Goal: Task Accomplishment & Management: Use online tool/utility

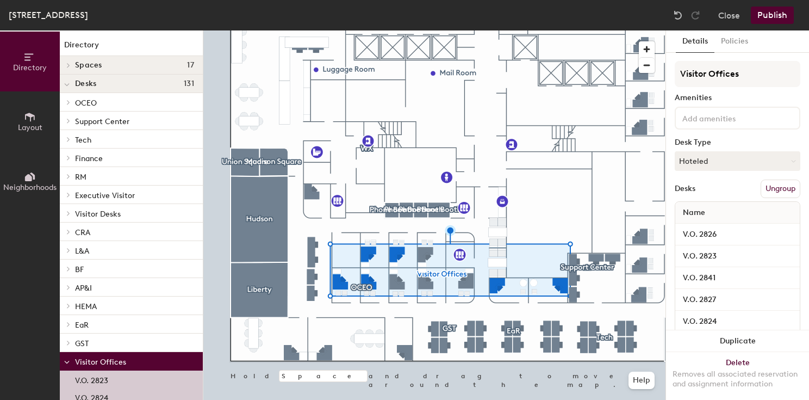
click at [21, 176] on button "Neighborhoods" at bounding box center [30, 181] width 60 height 60
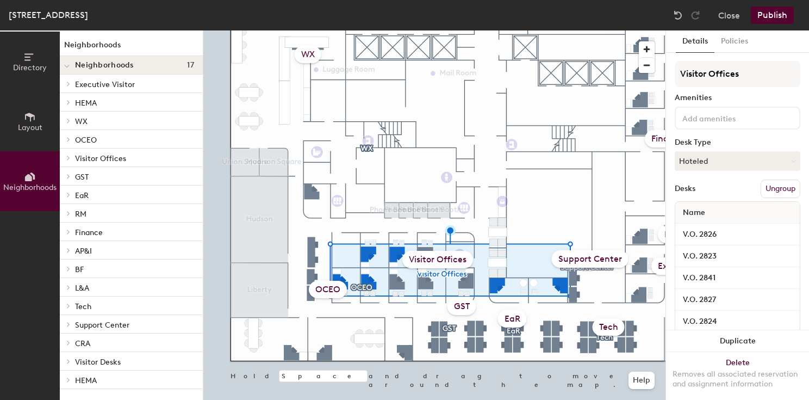
click at [65, 157] on span at bounding box center [67, 157] width 9 height 5
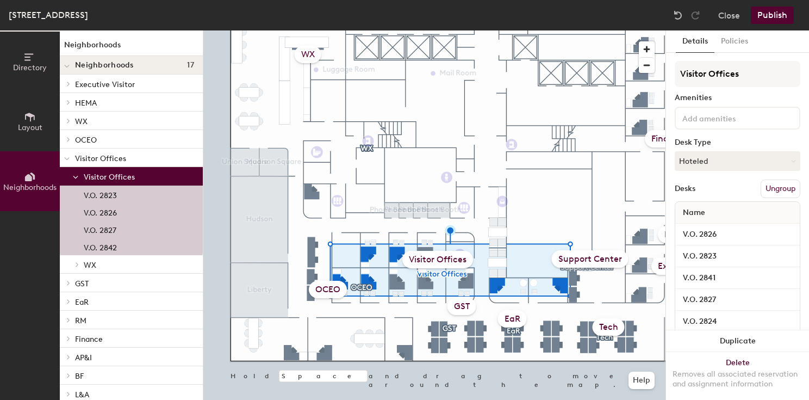
click at [136, 174] on p "Visitor Offices" at bounding box center [139, 176] width 110 height 14
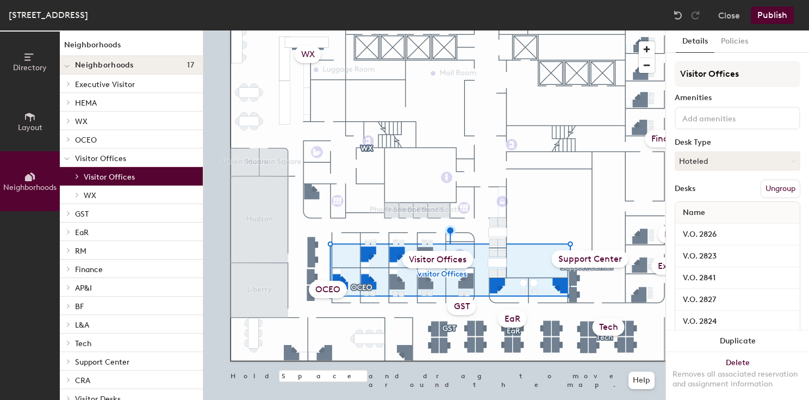
click at [154, 180] on p "Visitor Offices" at bounding box center [139, 176] width 110 height 14
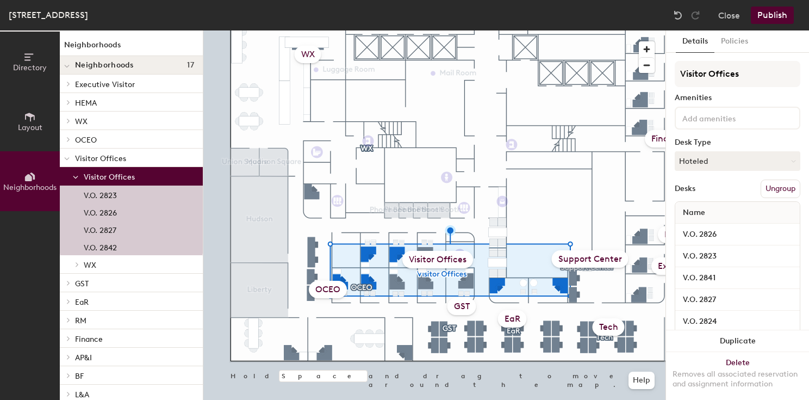
click at [139, 178] on p "Visitor Offices" at bounding box center [139, 176] width 110 height 14
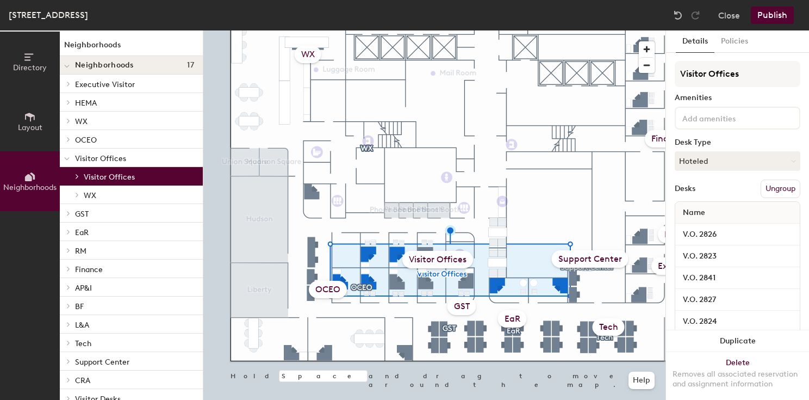
click at [85, 198] on span "WX" at bounding box center [90, 195] width 13 height 9
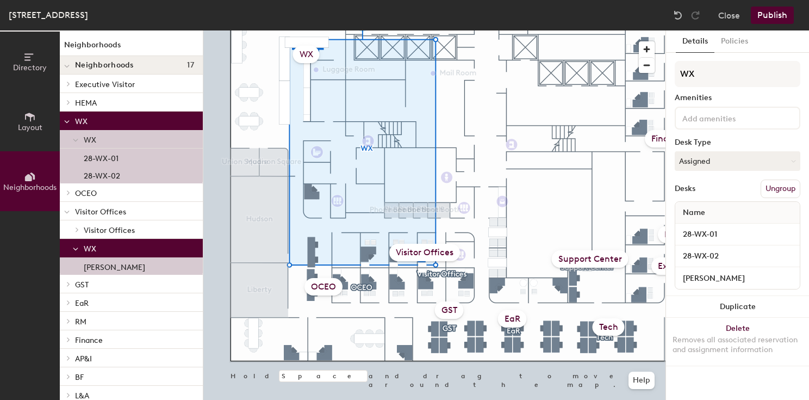
click at [78, 247] on icon at bounding box center [75, 249] width 5 height 4
click at [89, 232] on span "Visitor Offices" at bounding box center [109, 230] width 51 height 9
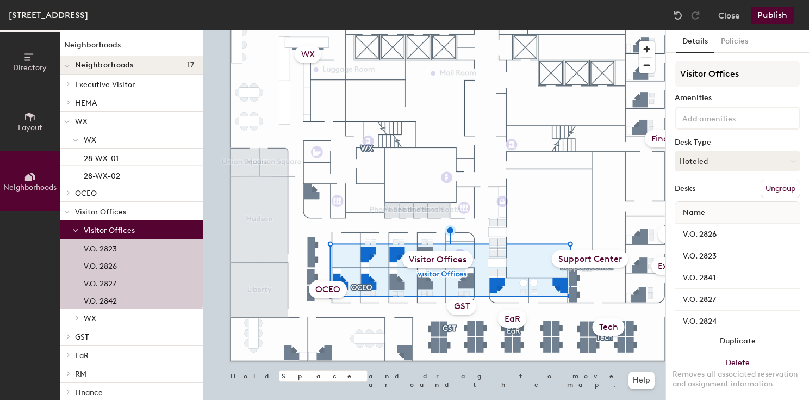
click at [106, 215] on p "Visitor Offices" at bounding box center [134, 211] width 119 height 14
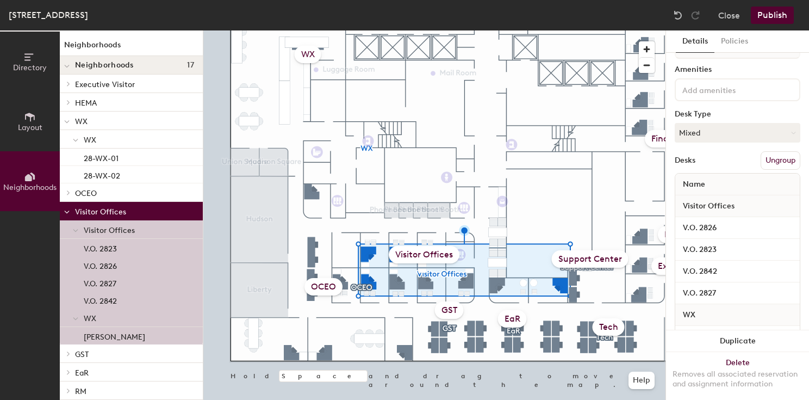
scroll to position [61, 0]
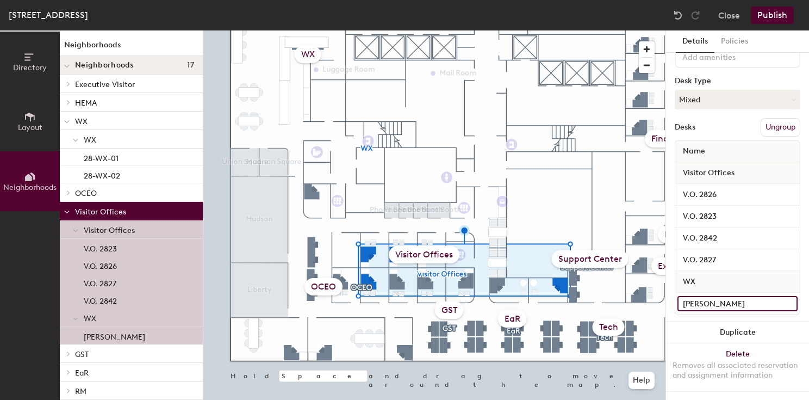
click at [747, 296] on input "[PERSON_NAME]" at bounding box center [737, 303] width 120 height 15
click at [743, 285] on div "WX" at bounding box center [737, 282] width 124 height 22
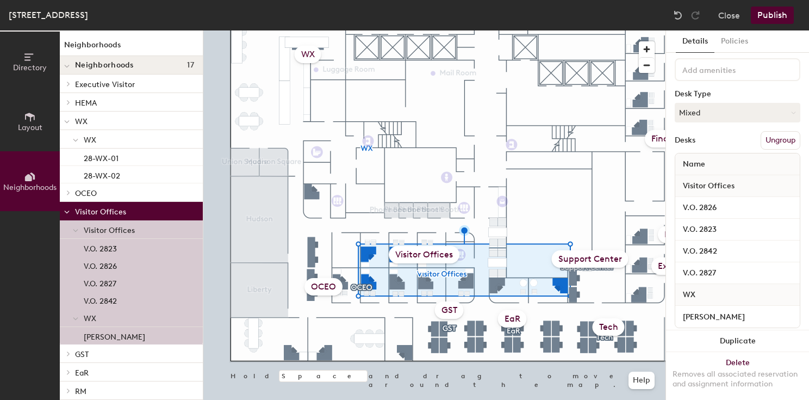
click at [769, 144] on button "Ungroup" at bounding box center [780, 140] width 40 height 18
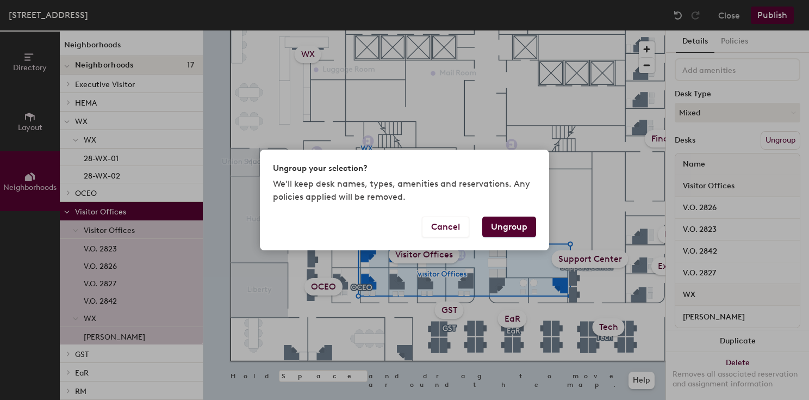
click at [509, 227] on button "Ungroup" at bounding box center [509, 226] width 54 height 21
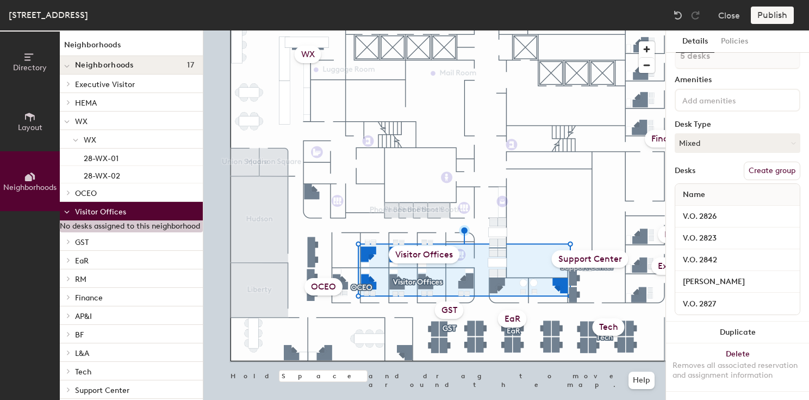
click at [435, 257] on div "Visitor Offices" at bounding box center [424, 254] width 71 height 17
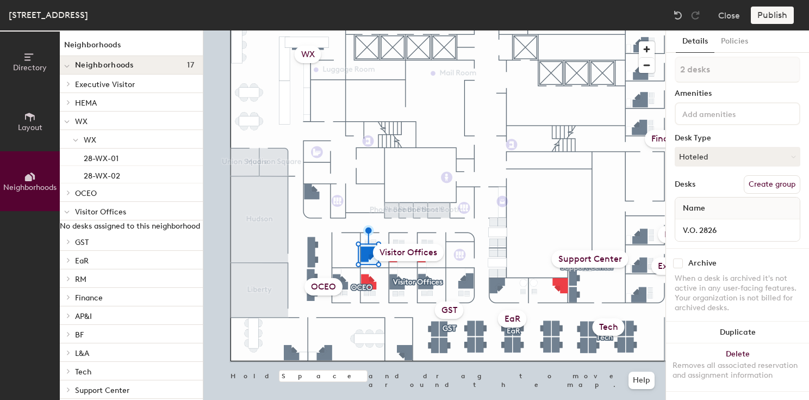
scroll to position [0, 0]
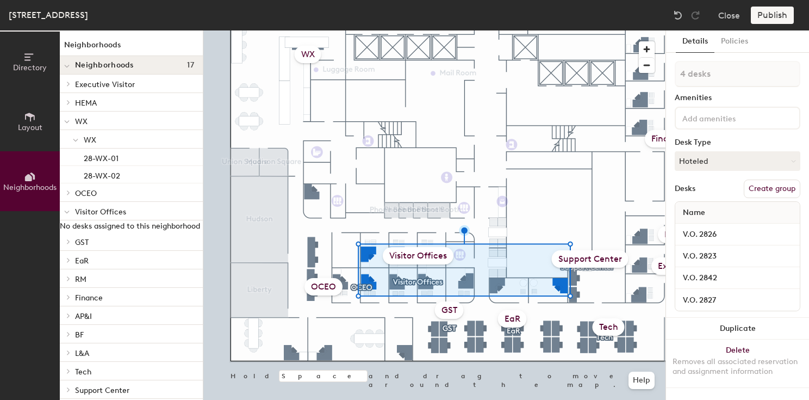
drag, startPoint x: 398, startPoint y: 251, endPoint x: 403, endPoint y: 260, distance: 10.5
click at [403, 260] on div "Visitor Offices" at bounding box center [418, 255] width 71 height 17
type input "5 desks"
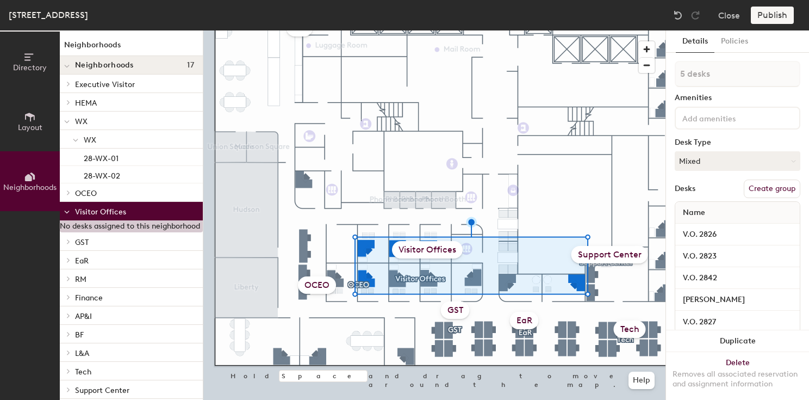
click at [85, 212] on p "Visitor Offices" at bounding box center [134, 211] width 119 height 14
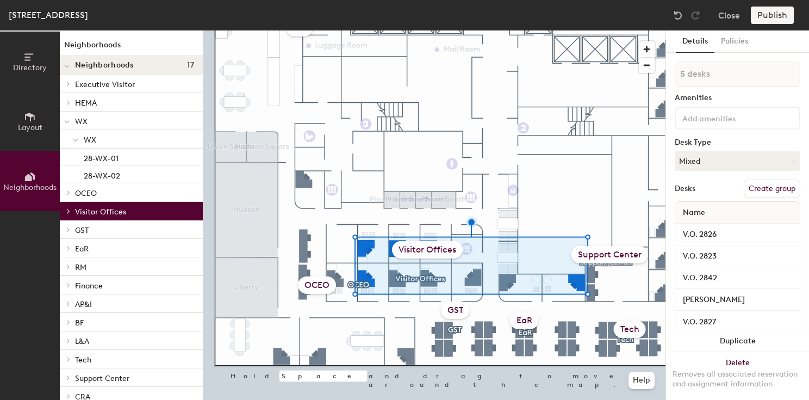
click at [71, 211] on icon at bounding box center [68, 210] width 4 height 5
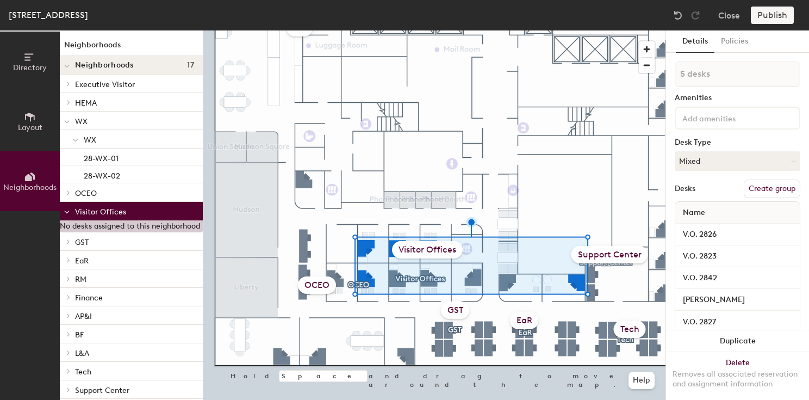
click at [452, 251] on div "Visitor Offices" at bounding box center [427, 249] width 71 height 17
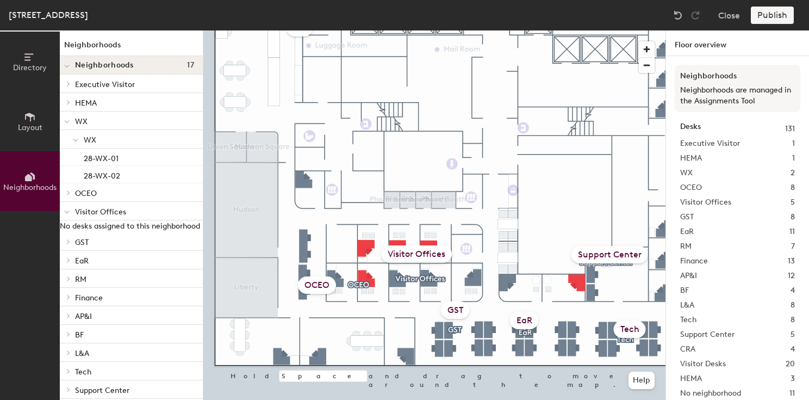
click at [155, 216] on p "Visitor Offices" at bounding box center [134, 211] width 119 height 14
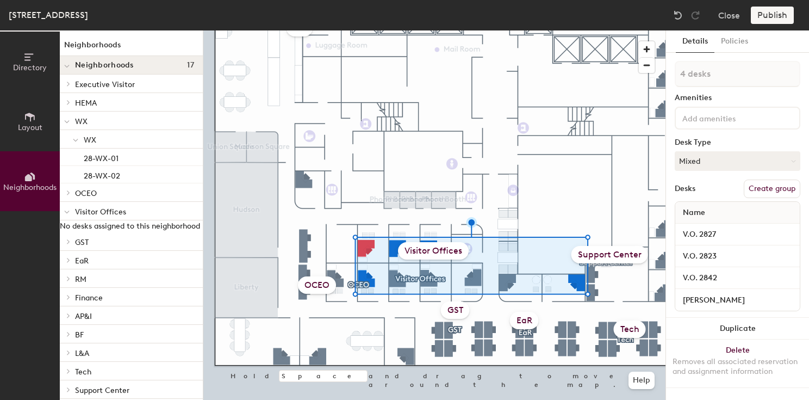
type input "5 desks"
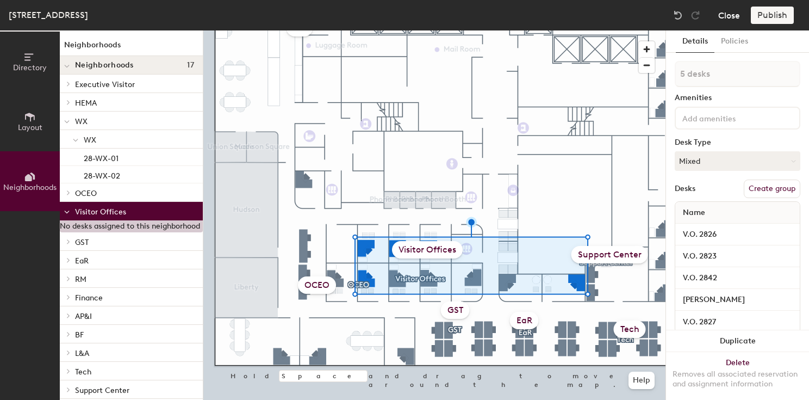
click at [730, 18] on button "Close" at bounding box center [729, 15] width 22 height 17
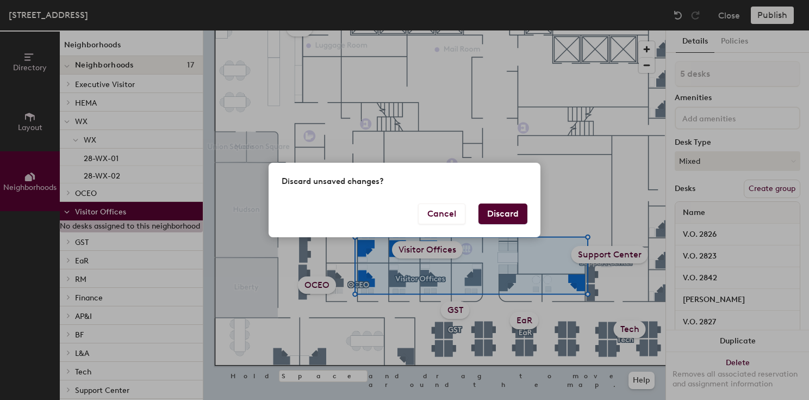
click at [505, 214] on button "Discard" at bounding box center [502, 213] width 49 height 21
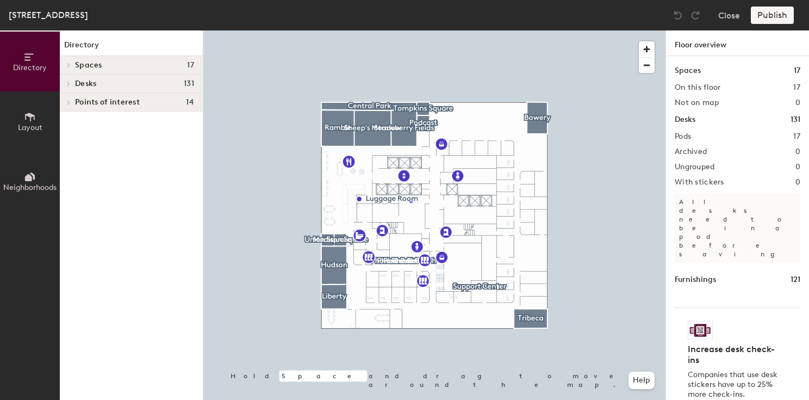
click at [29, 191] on span "Neighborhoods" at bounding box center [29, 187] width 53 height 9
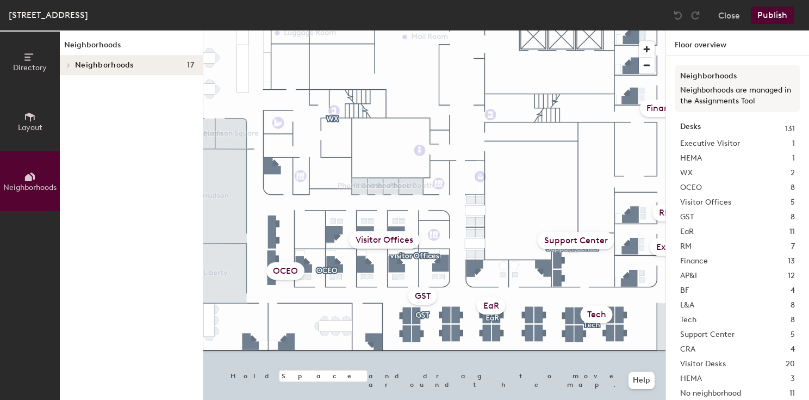
click at [111, 68] on span "Neighborhoods" at bounding box center [104, 65] width 59 height 9
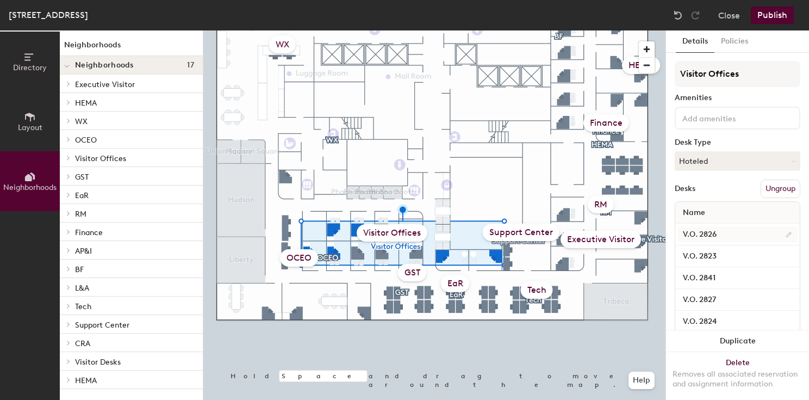
scroll to position [40, 0]
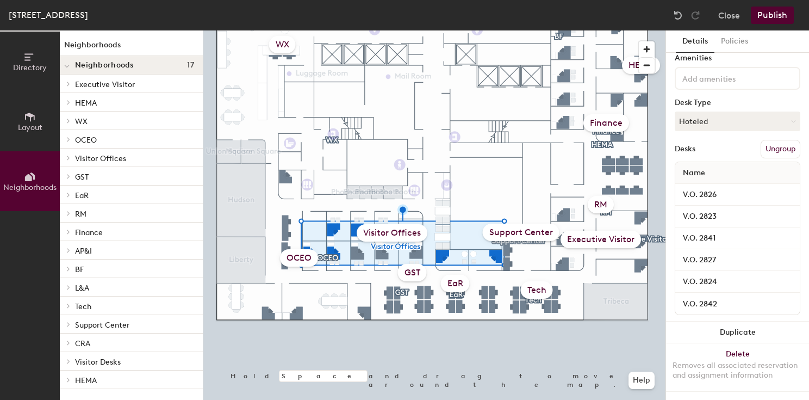
click at [372, 236] on div "Visitor Offices" at bounding box center [392, 232] width 71 height 17
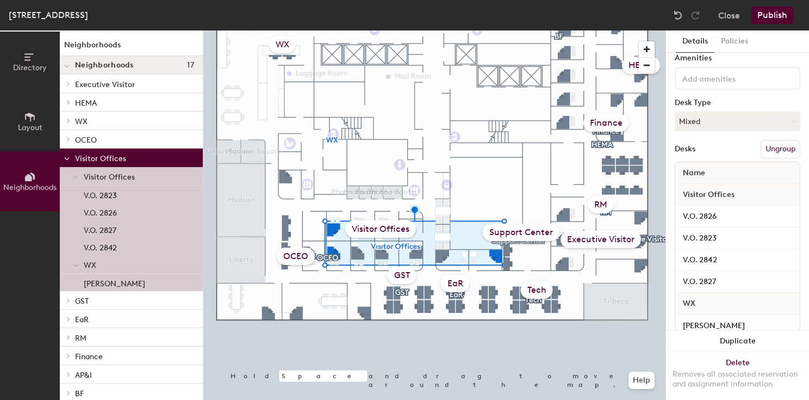
click at [97, 152] on p "Visitor Offices" at bounding box center [134, 158] width 119 height 14
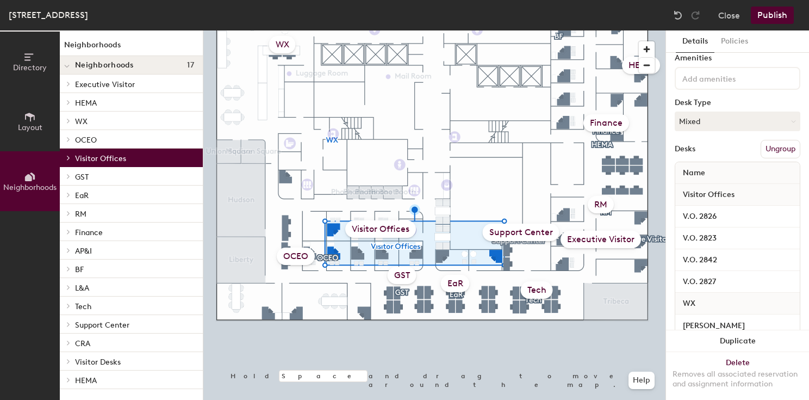
click at [97, 154] on p "Visitor Offices" at bounding box center [134, 158] width 119 height 14
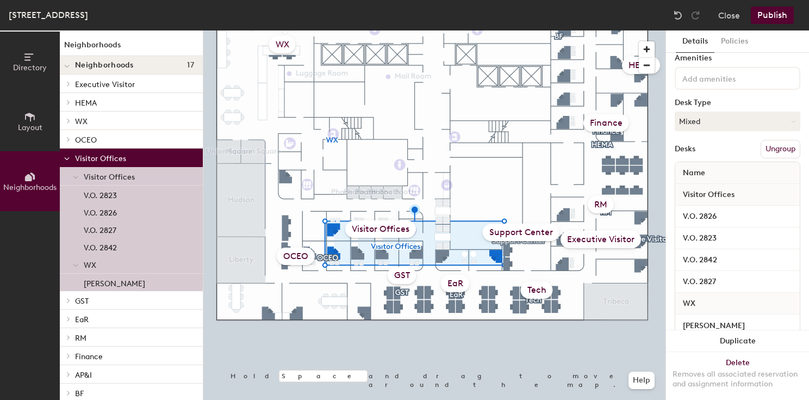
click at [383, 227] on div "Visitor Offices" at bounding box center [380, 228] width 71 height 17
click at [526, 234] on div "Support Center" at bounding box center [521, 231] width 77 height 17
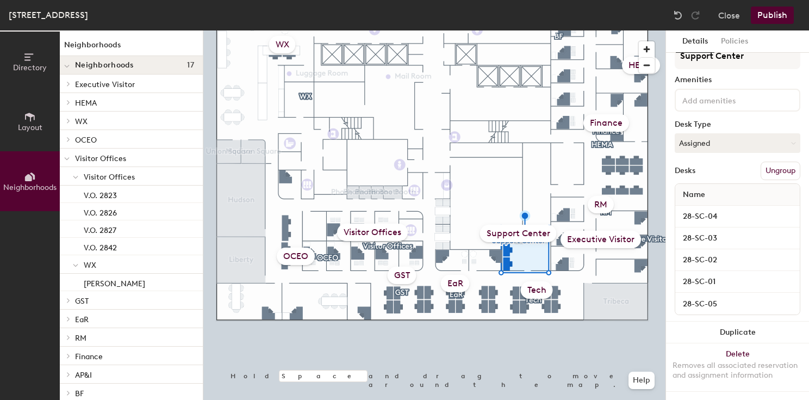
click at [534, 287] on div "Tech" at bounding box center [537, 289] width 32 height 17
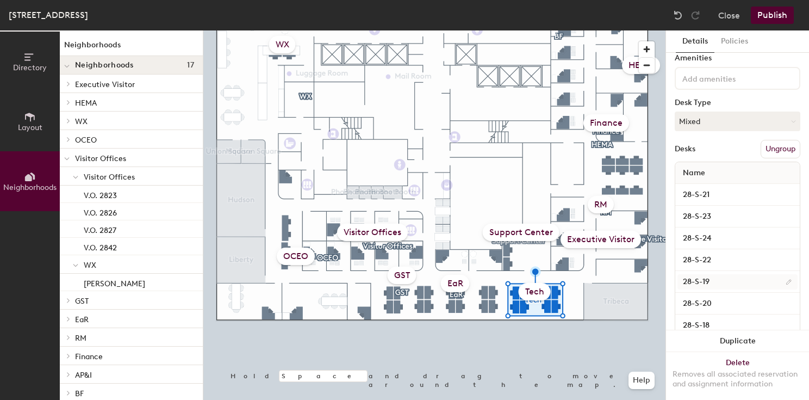
scroll to position [83, 0]
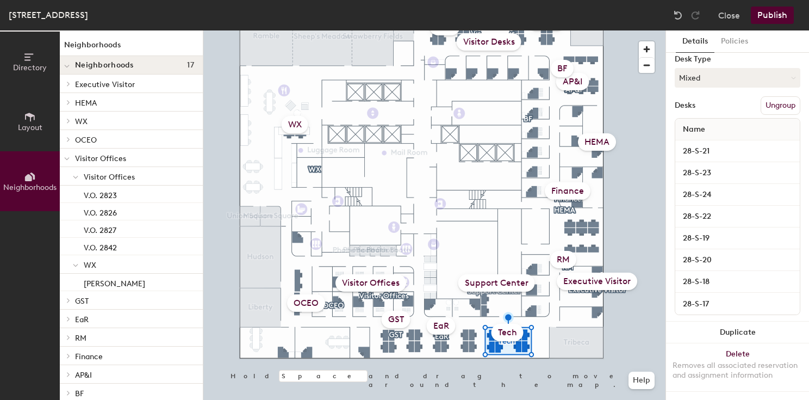
click at [593, 141] on div "HEMA" at bounding box center [597, 141] width 38 height 17
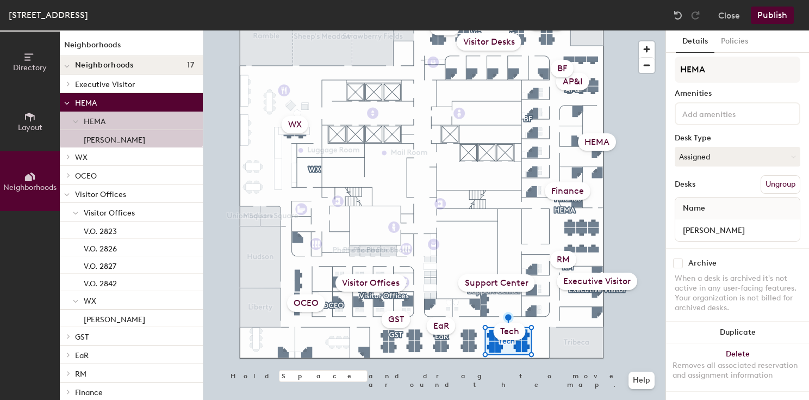
scroll to position [4, 0]
click at [604, 283] on div "Executive Visitor" at bounding box center [597, 280] width 80 height 17
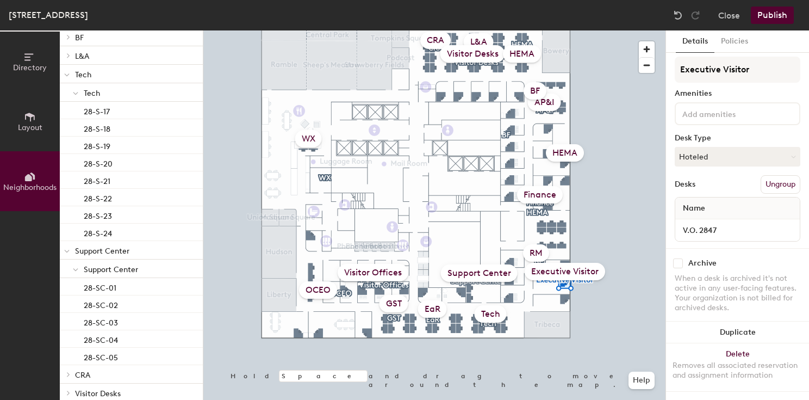
scroll to position [457, 0]
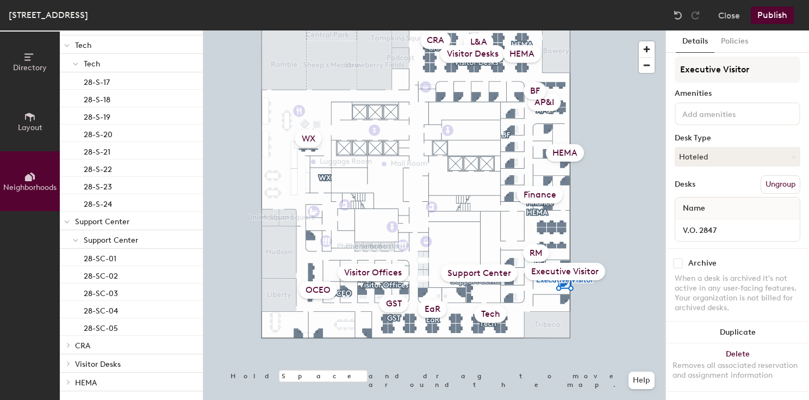
click at [67, 223] on icon at bounding box center [66, 222] width 5 height 4
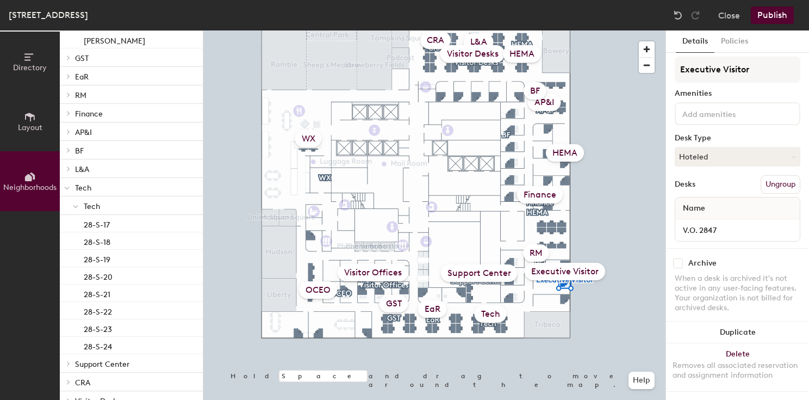
click at [66, 185] on span at bounding box center [66, 187] width 5 height 9
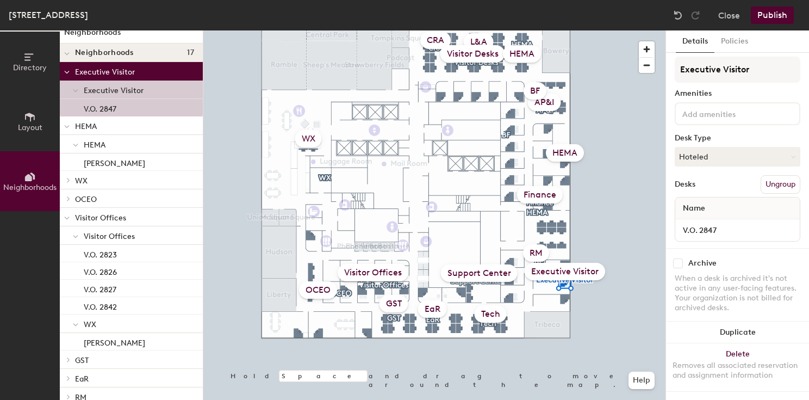
scroll to position [1, 0]
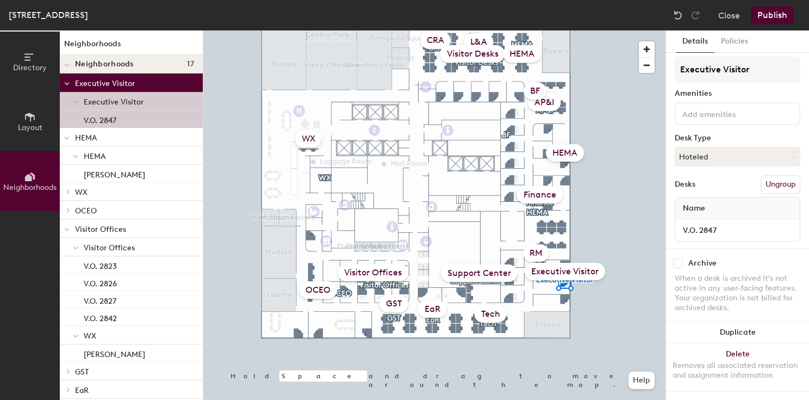
click at [69, 229] on icon at bounding box center [67, 229] width 4 height 2
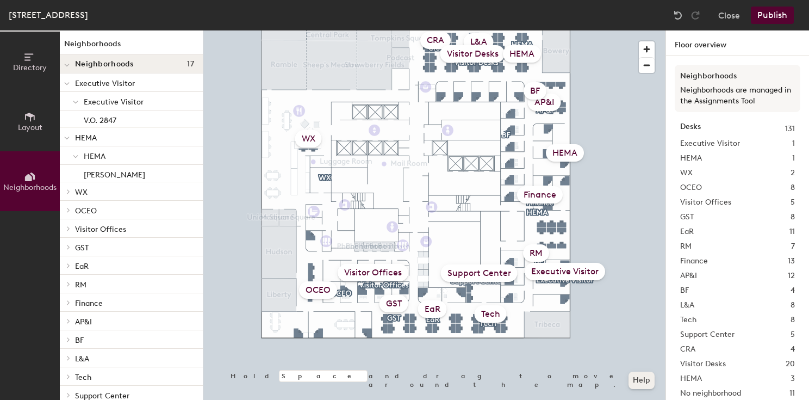
click at [638, 378] on button "Help" at bounding box center [641, 379] width 26 height 17
click at [26, 128] on span "Layout" at bounding box center [30, 127] width 24 height 9
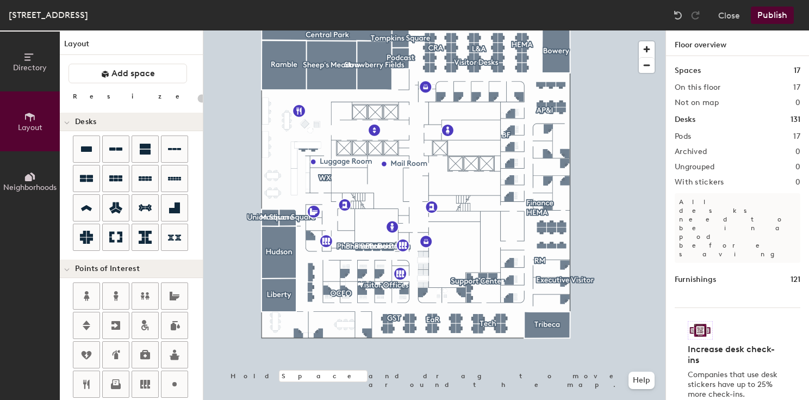
click at [34, 72] on button "Directory" at bounding box center [30, 62] width 60 height 60
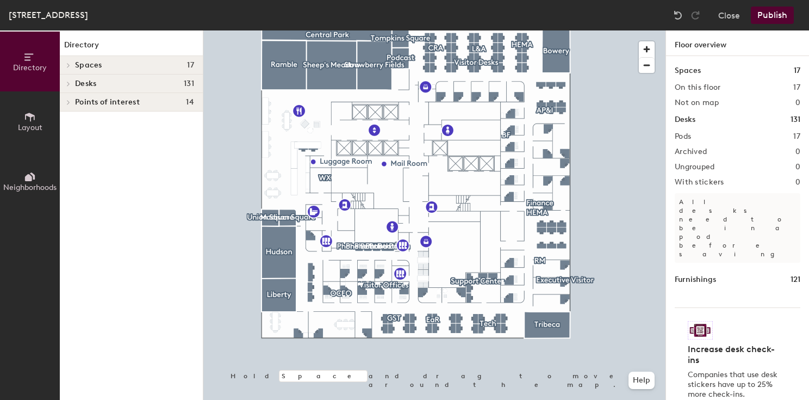
click at [34, 119] on icon at bounding box center [30, 117] width 12 height 12
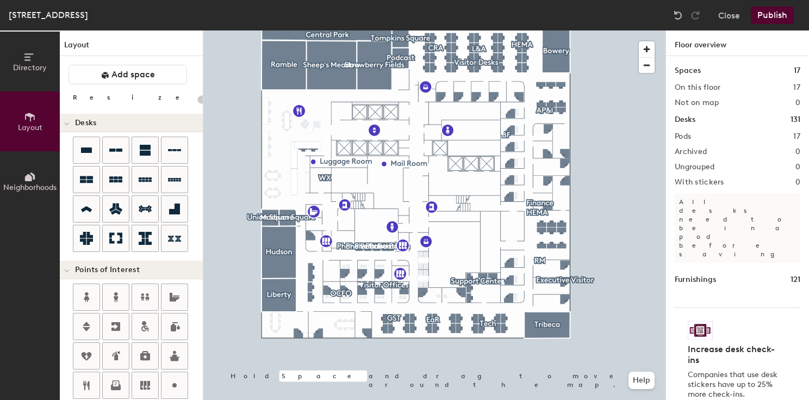
click at [24, 79] on button "Directory" at bounding box center [30, 62] width 60 height 60
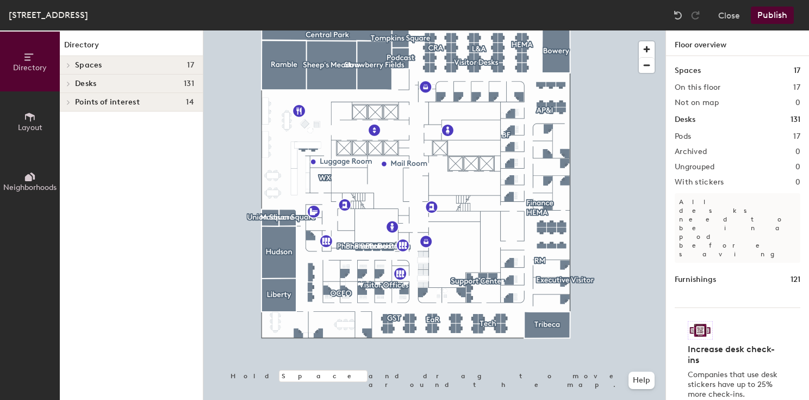
click at [67, 101] on icon at bounding box center [68, 101] width 4 height 5
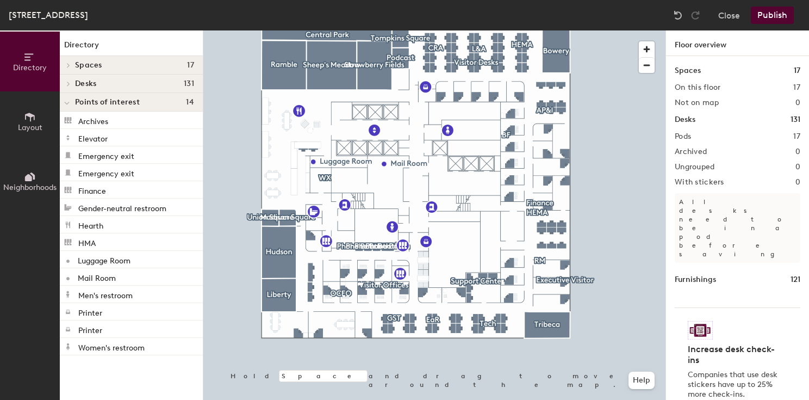
click at [67, 101] on span at bounding box center [66, 102] width 5 height 9
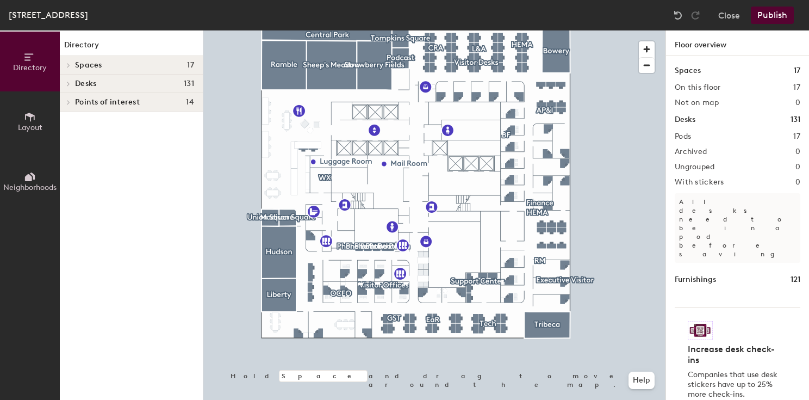
click at [72, 82] on div at bounding box center [68, 83] width 12 height 5
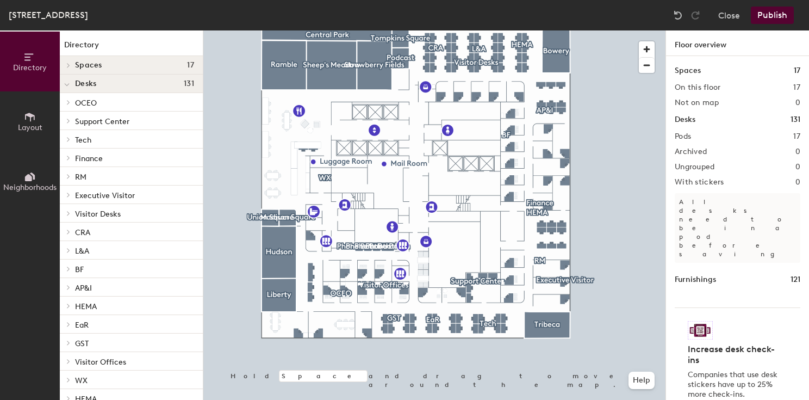
click at [72, 82] on div at bounding box center [67, 83] width 14 height 18
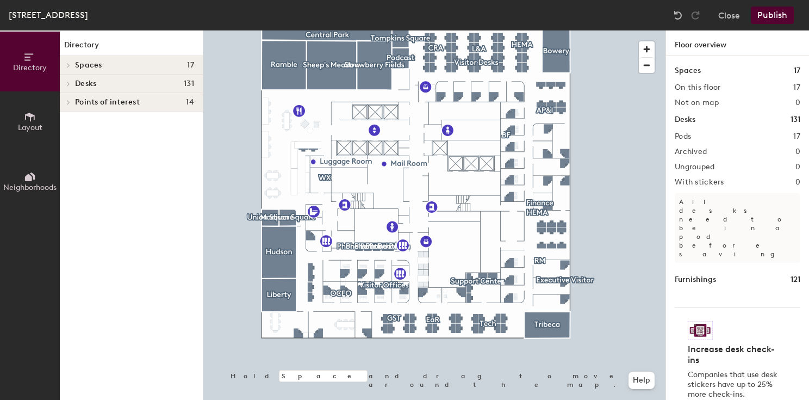
click at [25, 169] on button "Neighborhoods" at bounding box center [30, 181] width 60 height 60
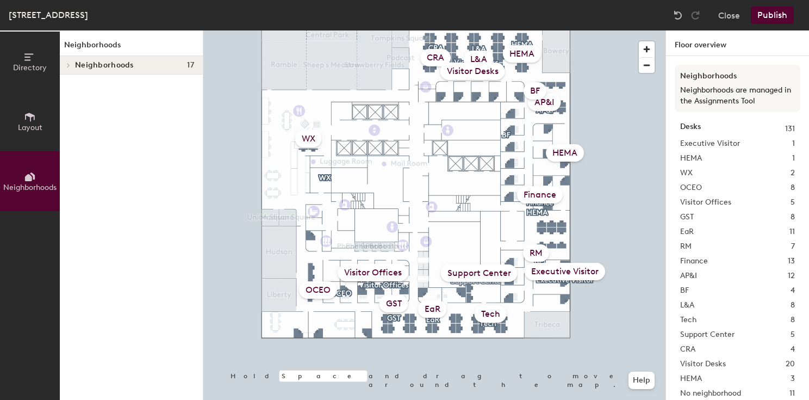
click at [134, 148] on div "Neighborhoods Neighborhoods 17 Executive Visitor Executive Visitor V.O. 2847 HE…" at bounding box center [131, 214] width 143 height 369
click at [708, 97] on p "Neighborhoods are managed in the Assignments Tool" at bounding box center [737, 96] width 115 height 22
click at [720, 13] on button "Close" at bounding box center [729, 15] width 22 height 17
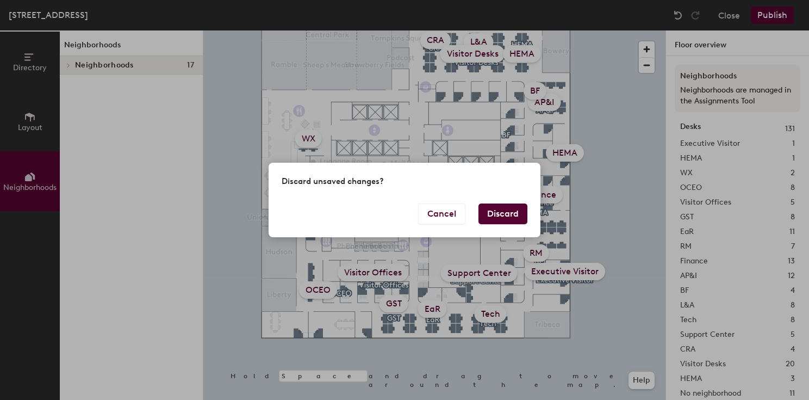
click at [508, 216] on button "Discard" at bounding box center [502, 213] width 49 height 21
